Goal: Find specific page/section: Find specific page/section

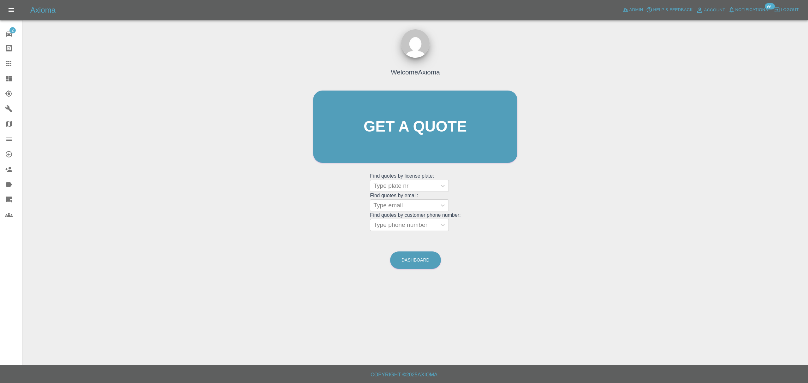
drag, startPoint x: 12, startPoint y: 77, endPoint x: 15, endPoint y: 77, distance: 3.5
click at [12, 77] on icon at bounding box center [9, 79] width 8 height 8
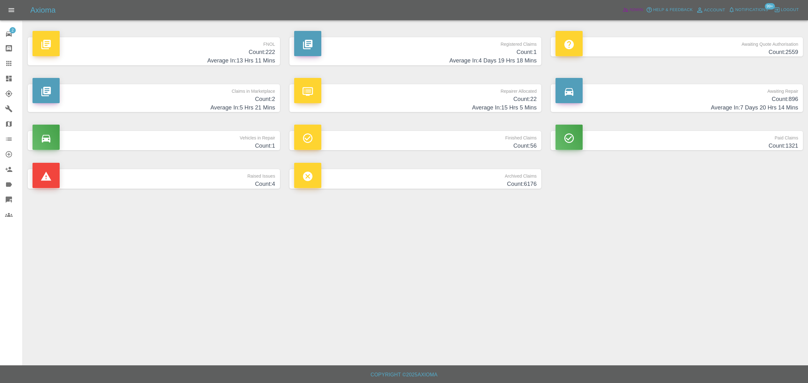
click at [636, 7] on span "Admin" at bounding box center [637, 9] width 14 height 7
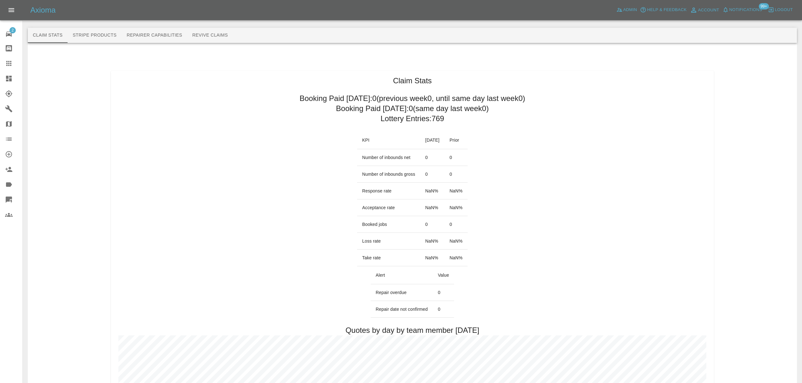
click at [85, 37] on button "Stripe Products" at bounding box center [95, 35] width 54 height 15
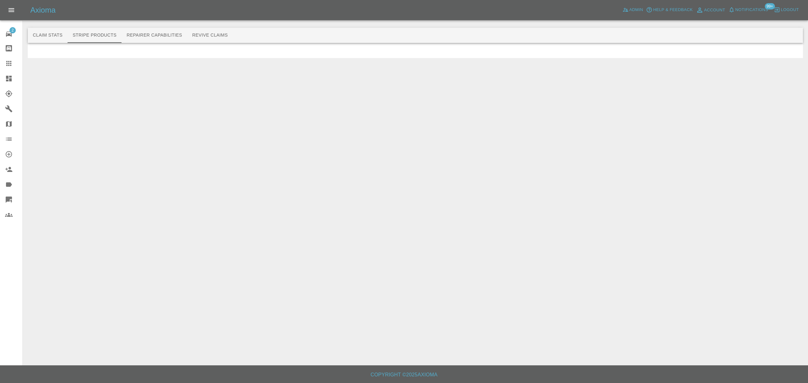
click at [94, 37] on button "Stripe Products" at bounding box center [95, 35] width 54 height 15
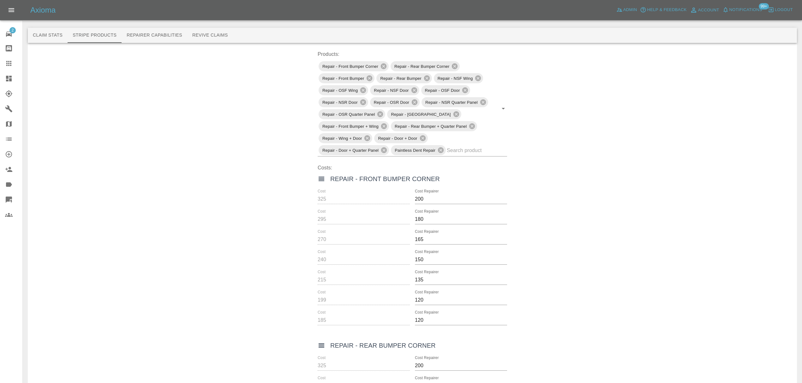
scroll to position [321, 0]
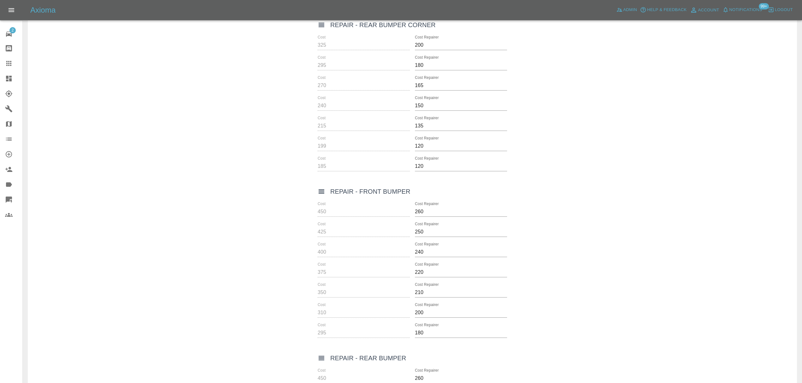
click at [7, 79] on icon at bounding box center [9, 79] width 8 height 8
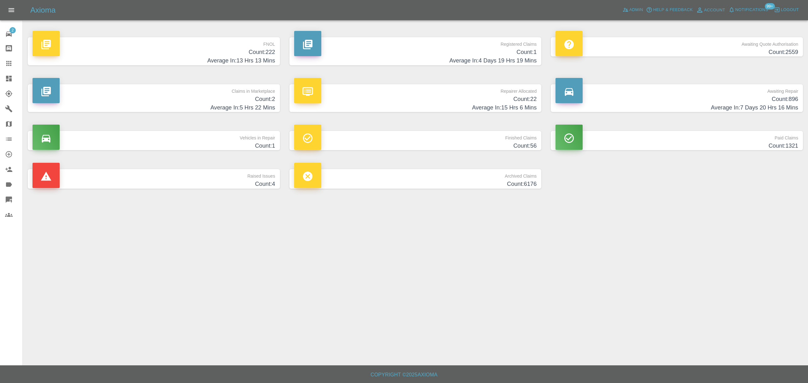
click at [253, 102] on h4 "Count: 2" at bounding box center [154, 99] width 243 height 9
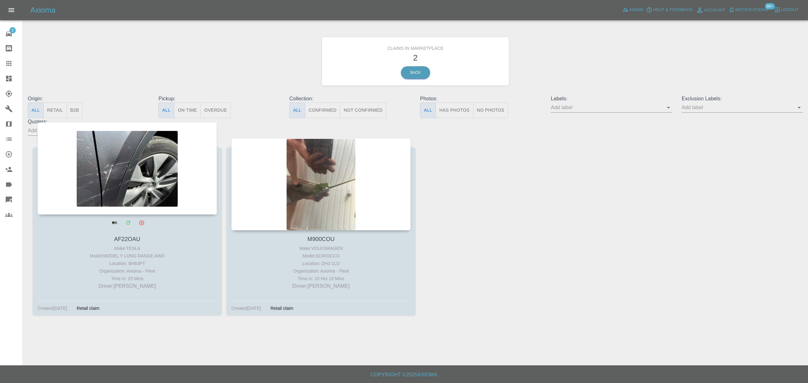
click at [124, 164] on div at bounding box center [127, 169] width 179 height 92
